Goal: Check status: Check status

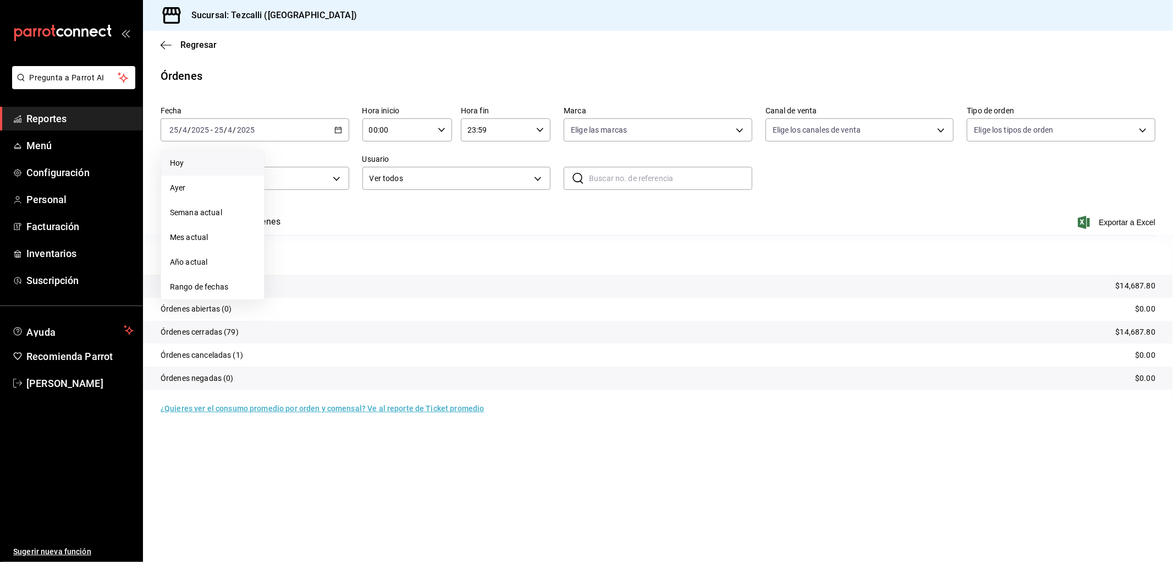
click at [242, 158] on span "Hoy" at bounding box center [212, 163] width 85 height 12
click at [257, 221] on button "Ver órdenes" at bounding box center [256, 225] width 48 height 19
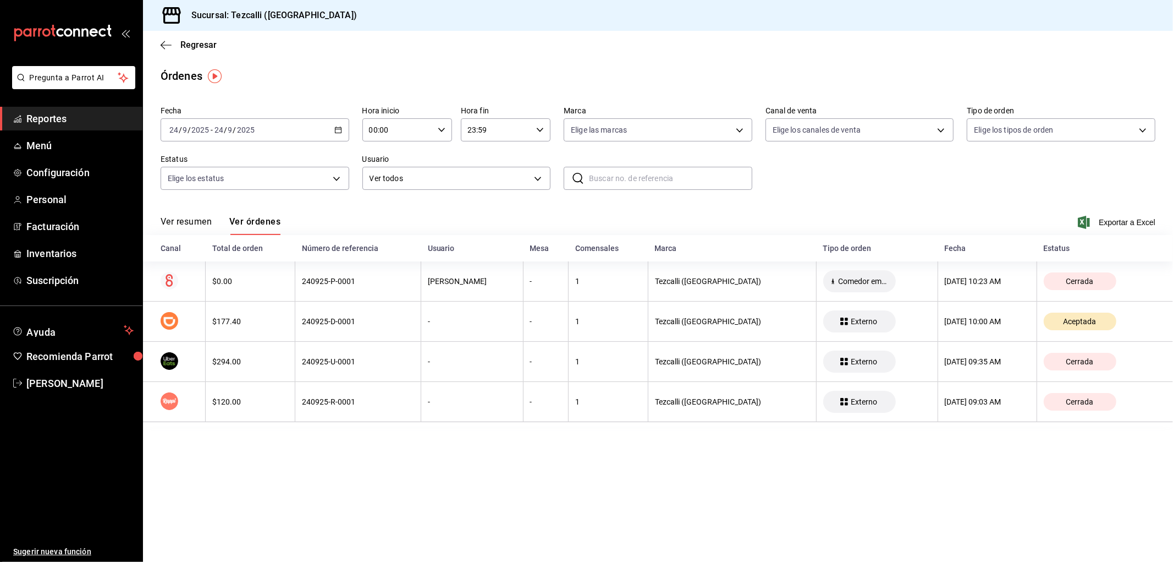
click at [185, 229] on button "Ver resumen" at bounding box center [186, 225] width 51 height 19
